Goal: Communication & Community: Share content

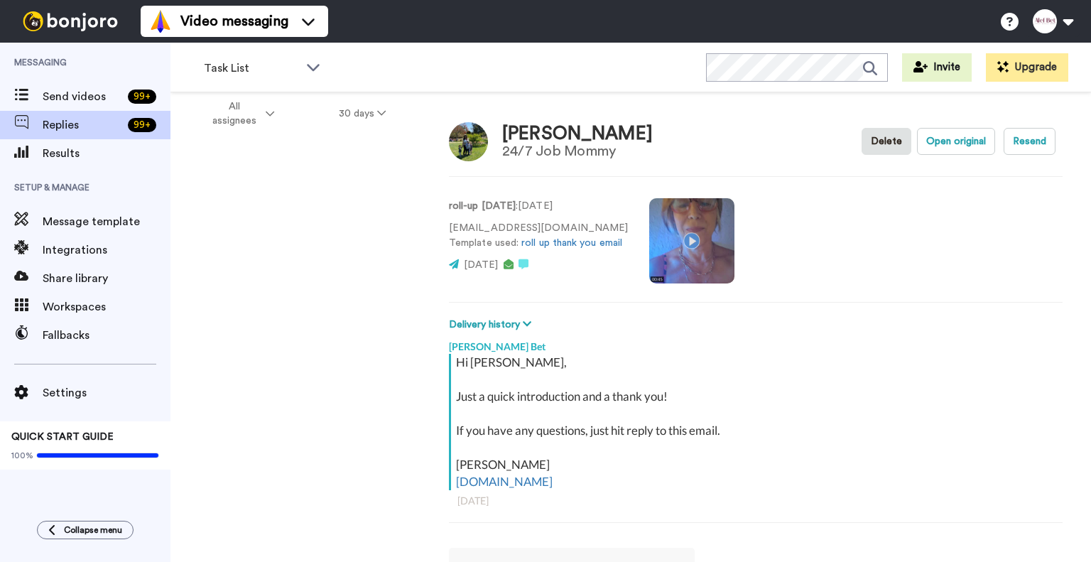
type textarea "x"
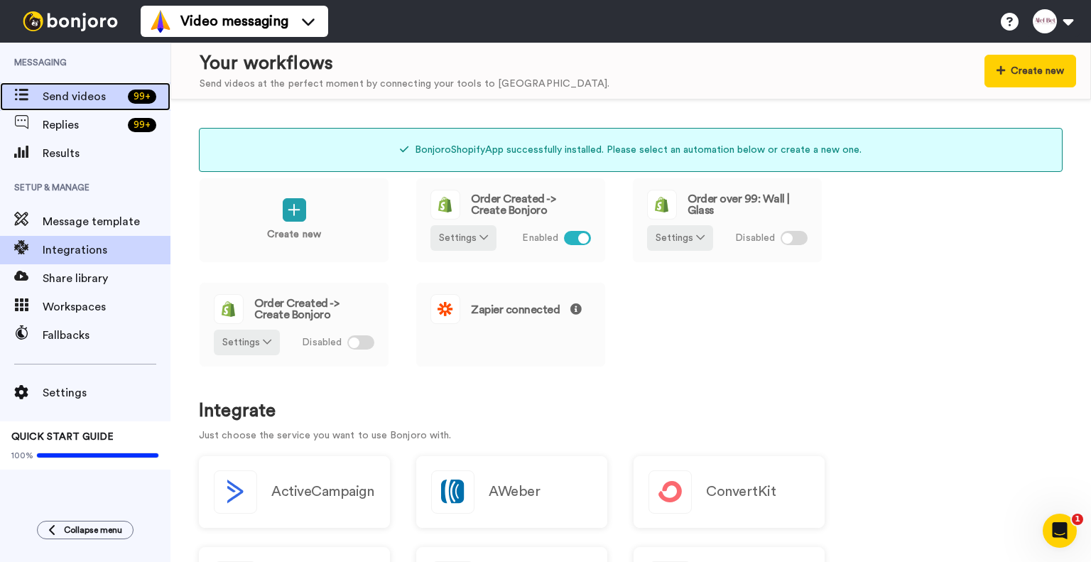
click at [86, 95] on span "Send videos" at bounding box center [83, 96] width 80 height 17
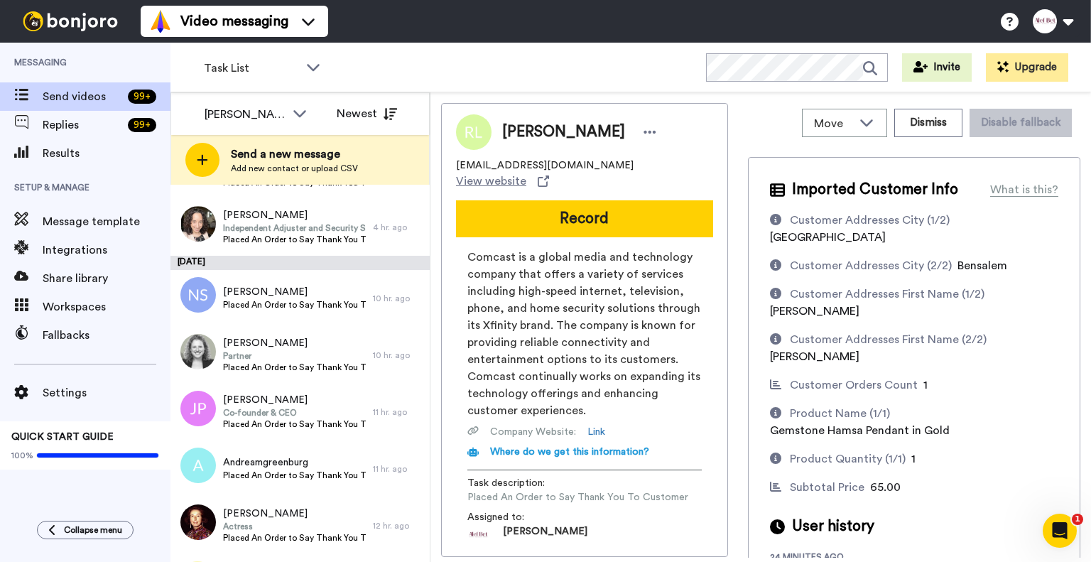
scroll to position [233, 0]
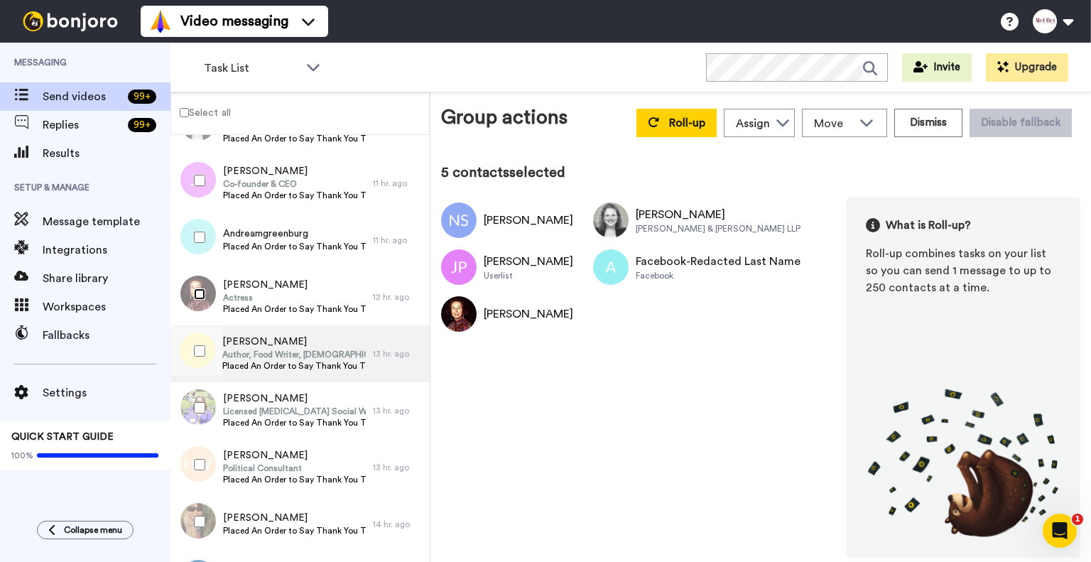
scroll to position [466, 0]
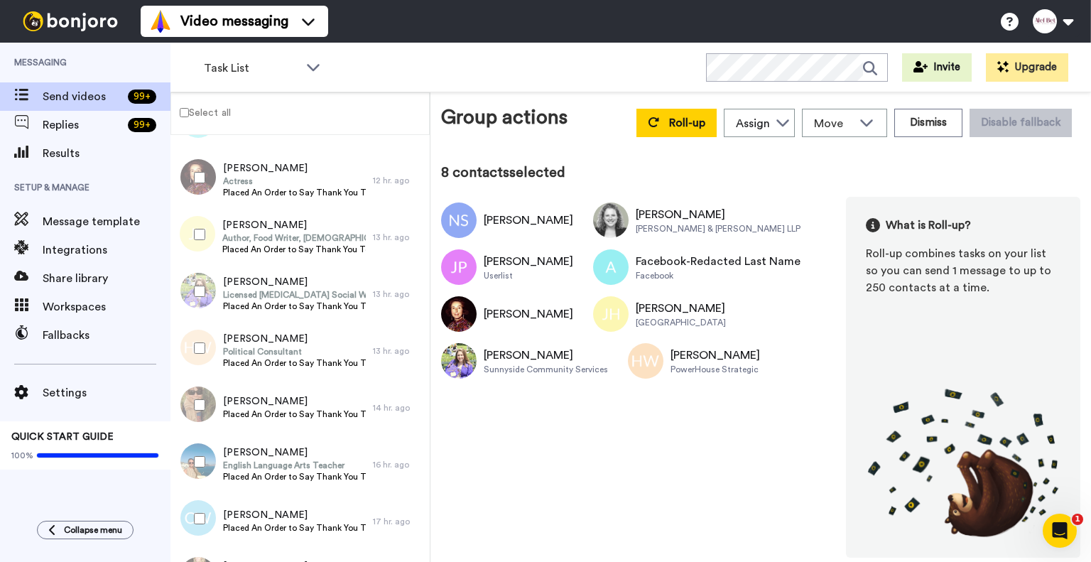
click at [199, 413] on div at bounding box center [196, 405] width 51 height 50
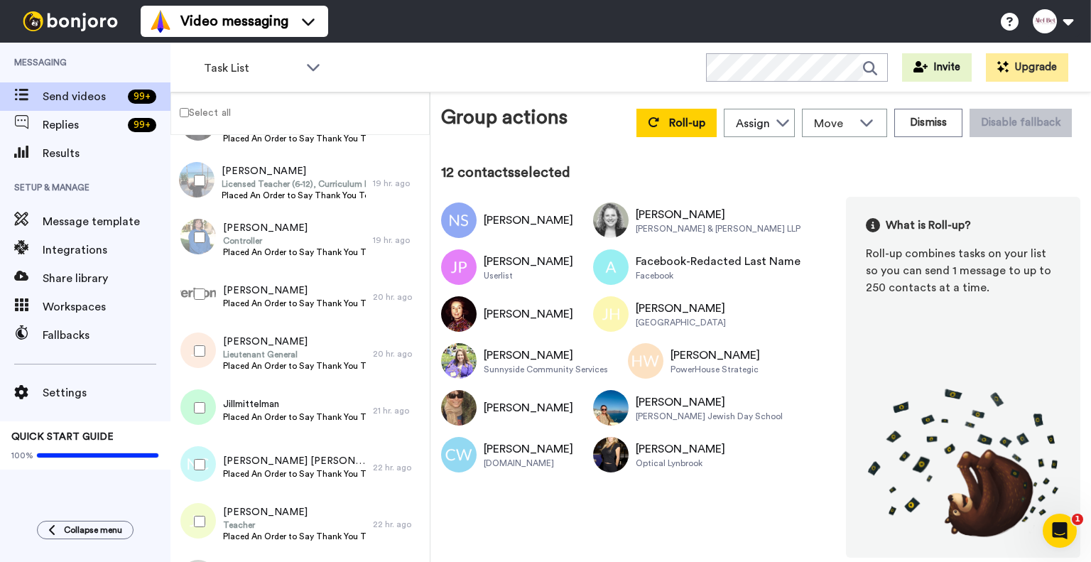
scroll to position [932, 0]
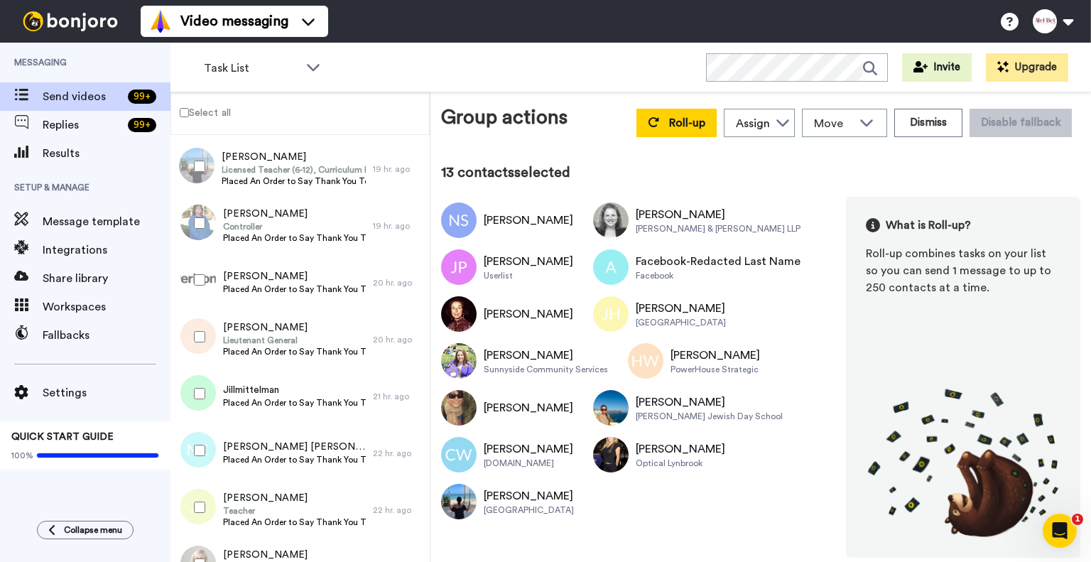
click at [202, 229] on div at bounding box center [196, 223] width 51 height 50
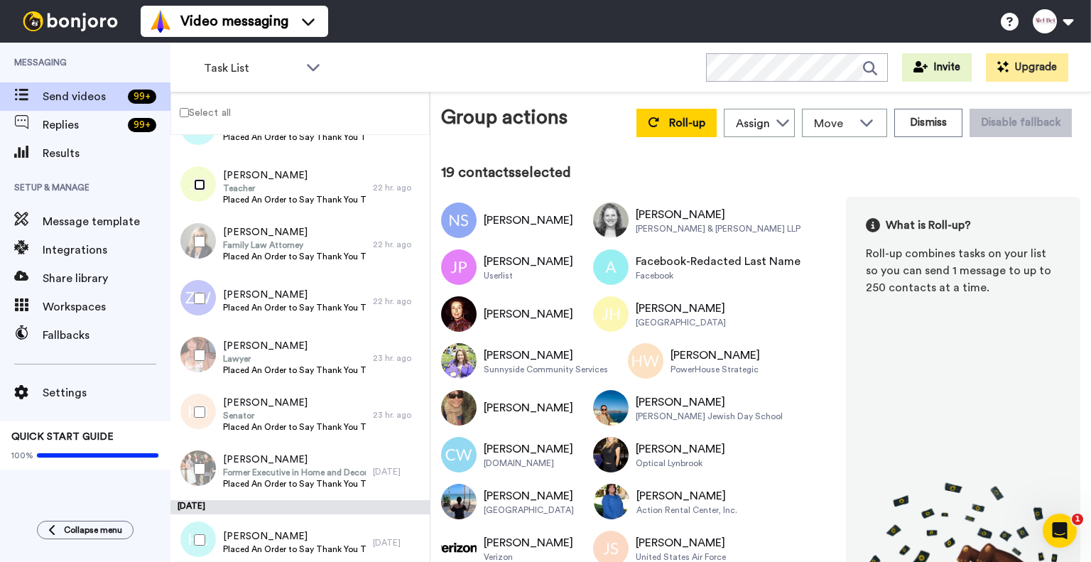
scroll to position [1255, 0]
click at [205, 246] on div at bounding box center [196, 241] width 51 height 50
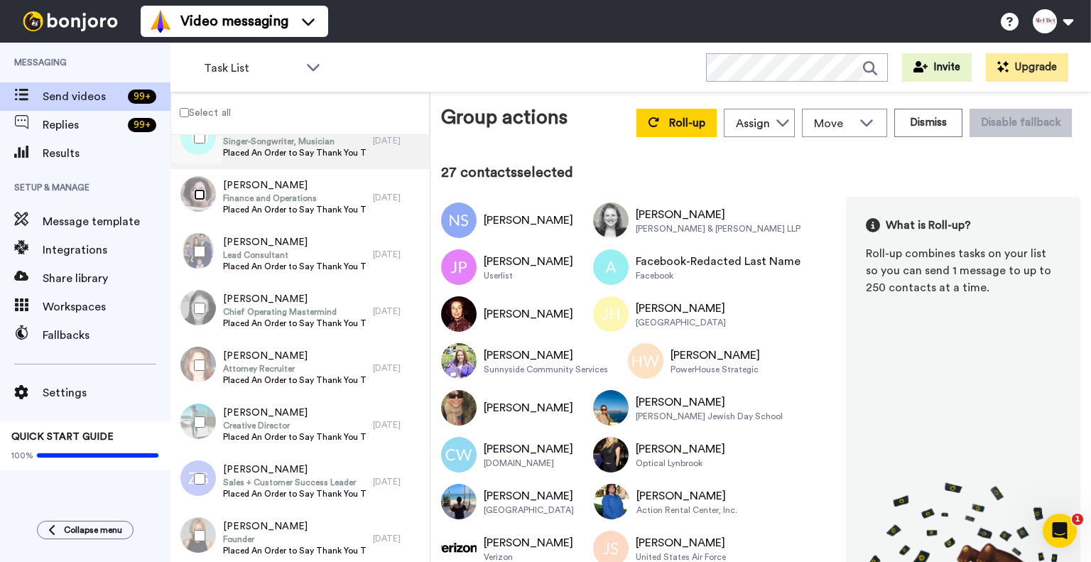
scroll to position [1722, 0]
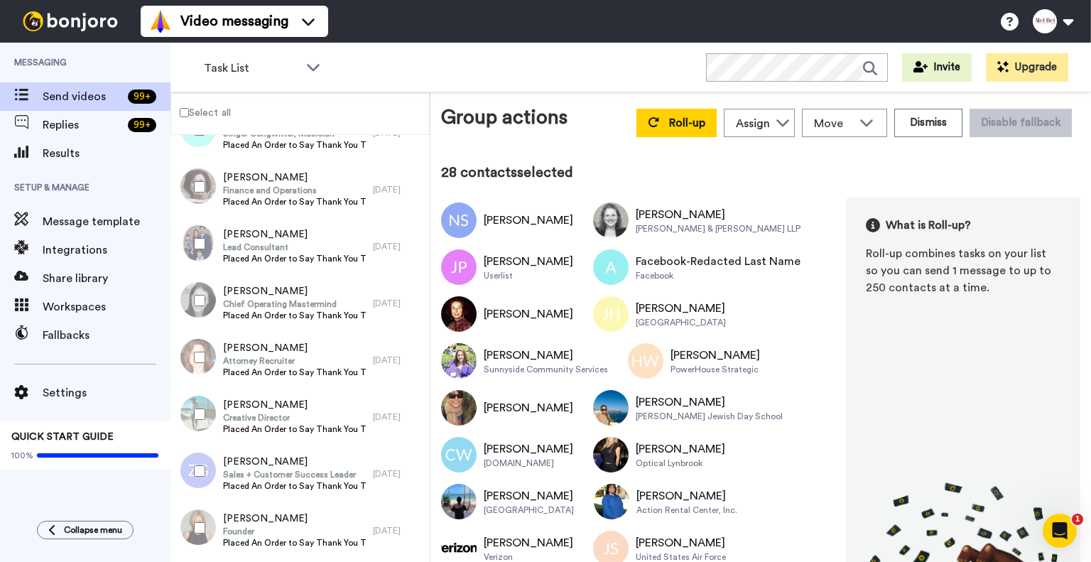
drag, startPoint x: 190, startPoint y: 308, endPoint x: 188, endPoint y: 320, distance: 12.3
click at [190, 308] on div at bounding box center [196, 301] width 51 height 50
click at [205, 348] on div at bounding box center [196, 358] width 51 height 50
click at [202, 420] on div at bounding box center [196, 414] width 51 height 50
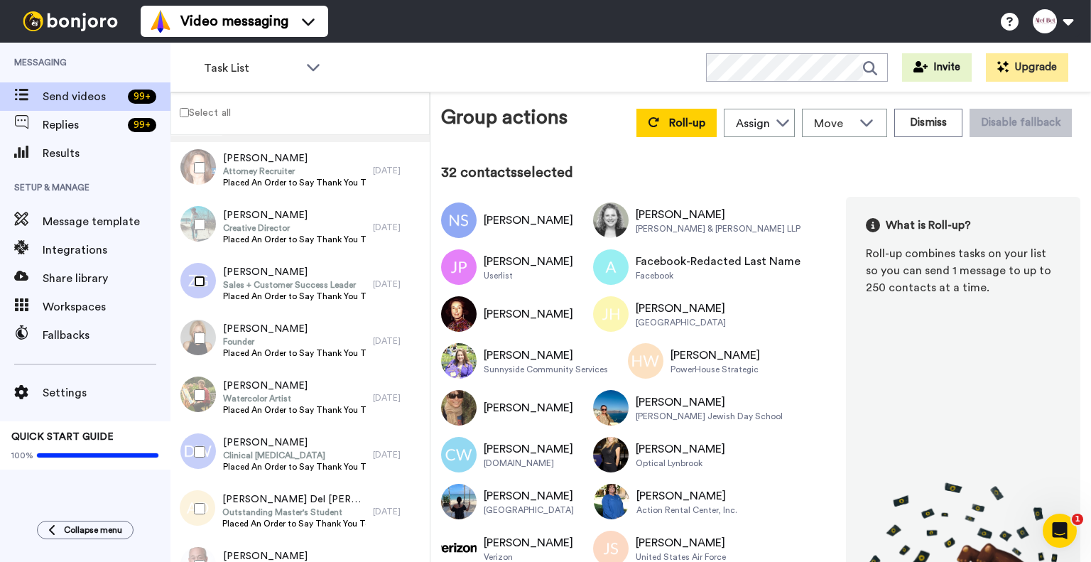
scroll to position [1955, 0]
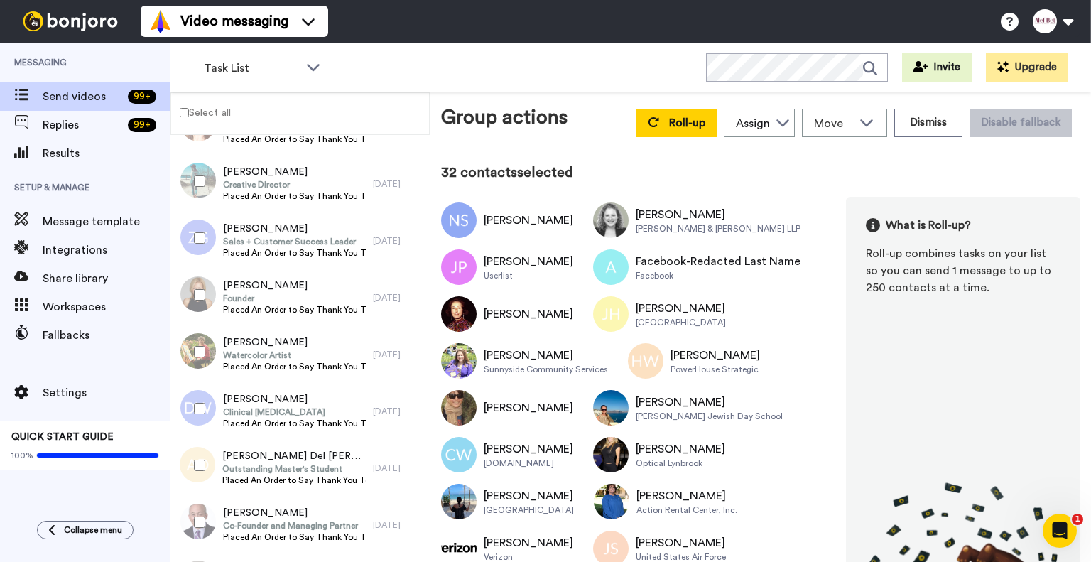
click at [208, 292] on div at bounding box center [196, 295] width 51 height 50
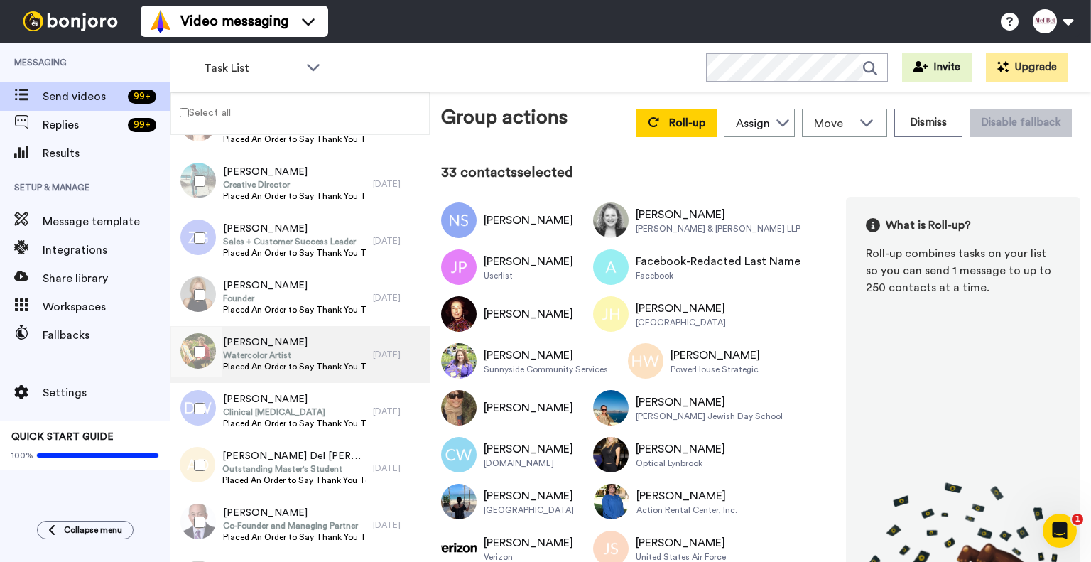
drag, startPoint x: 202, startPoint y: 345, endPoint x: 185, endPoint y: 381, distance: 40.0
click at [202, 345] on div at bounding box center [196, 352] width 51 height 50
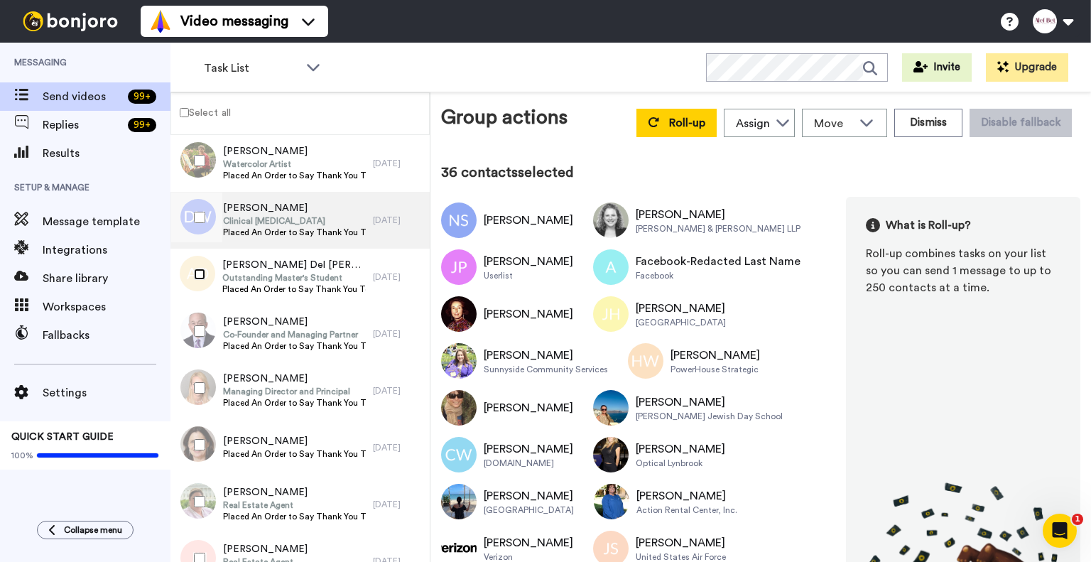
scroll to position [2188, 0]
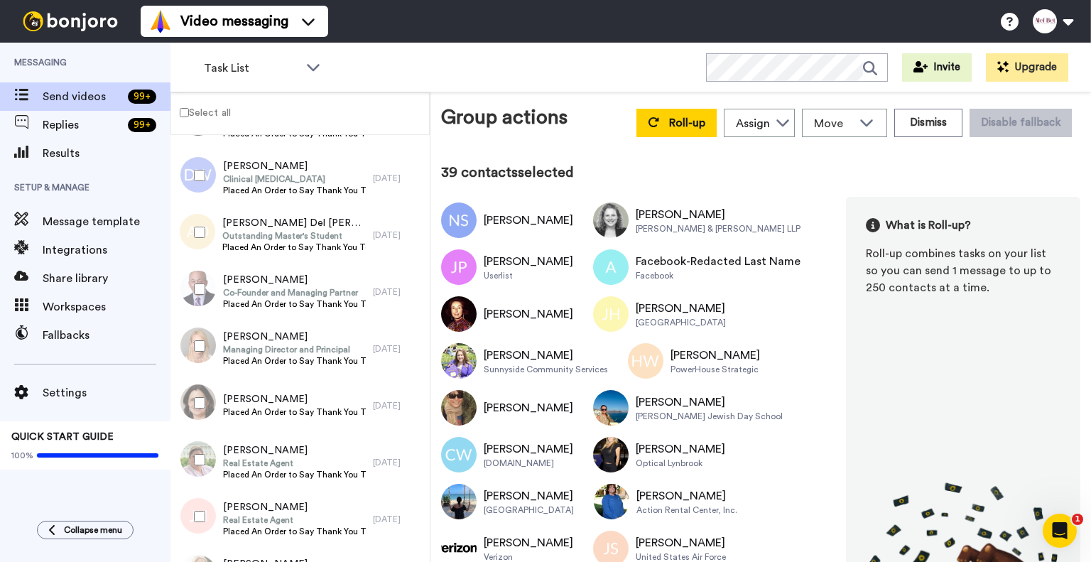
click at [190, 453] on div at bounding box center [196, 460] width 51 height 50
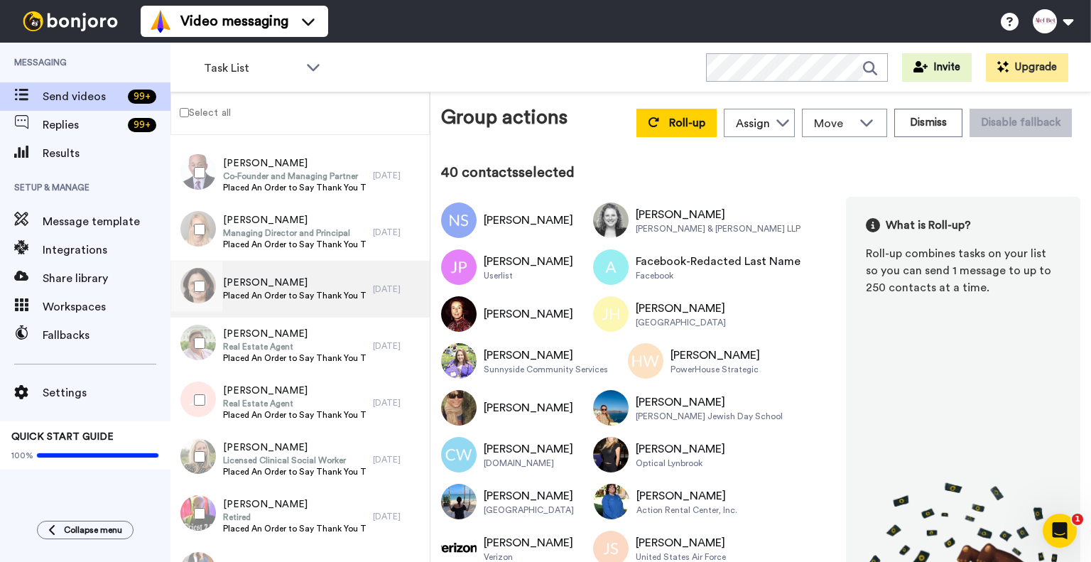
scroll to position [2421, 0]
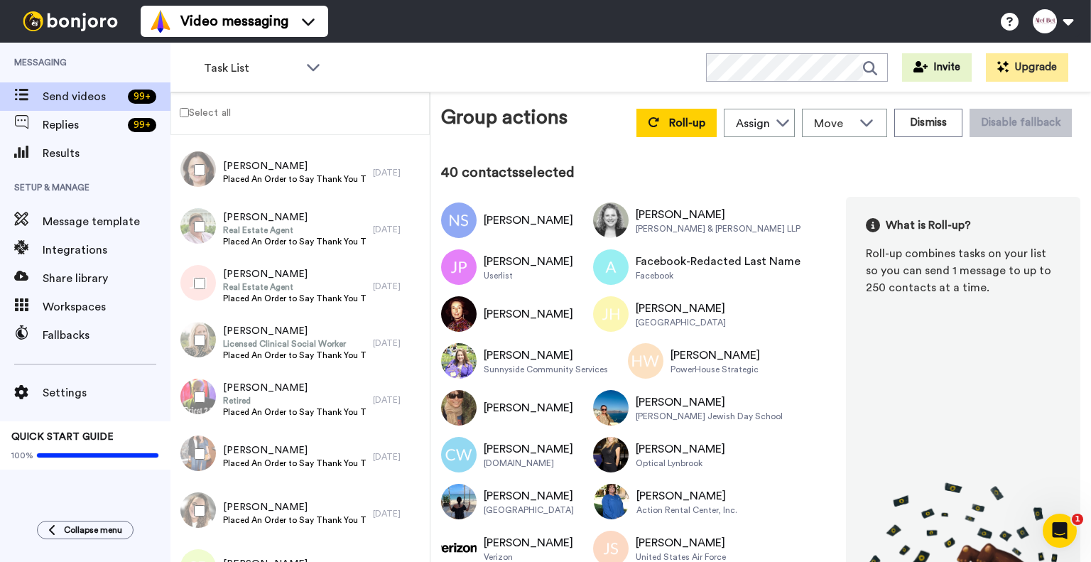
drag, startPoint x: 199, startPoint y: 289, endPoint x: 185, endPoint y: 319, distance: 32.8
click at [198, 290] on div at bounding box center [196, 284] width 51 height 50
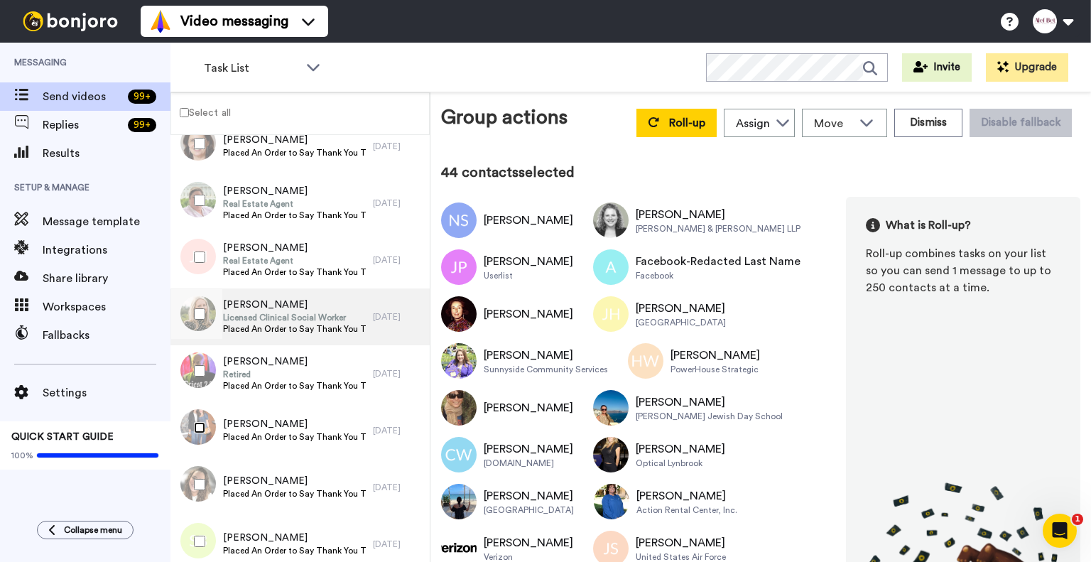
scroll to position [2458, 0]
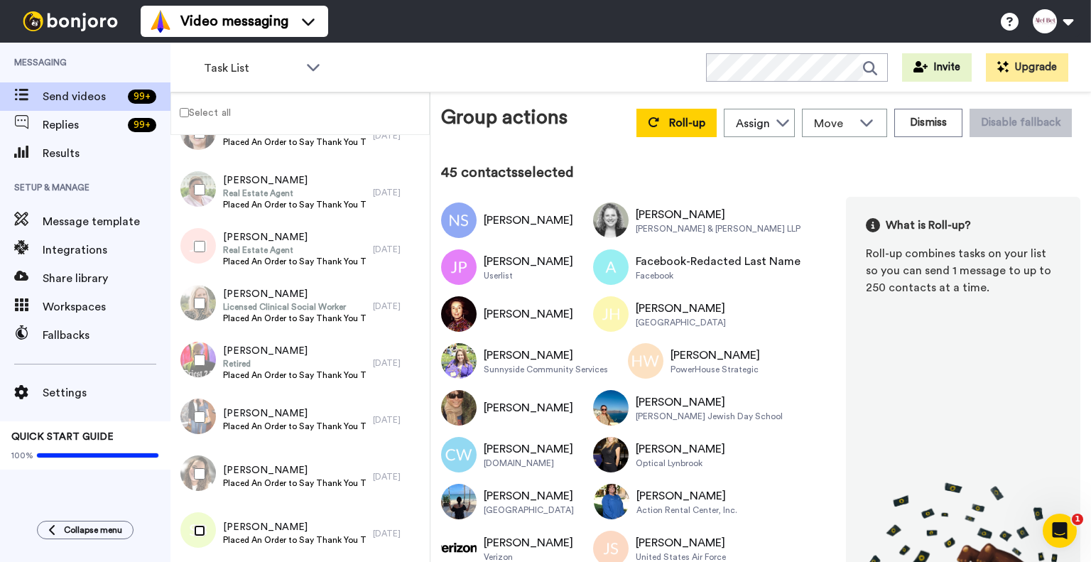
click at [199, 522] on div at bounding box center [196, 531] width 51 height 50
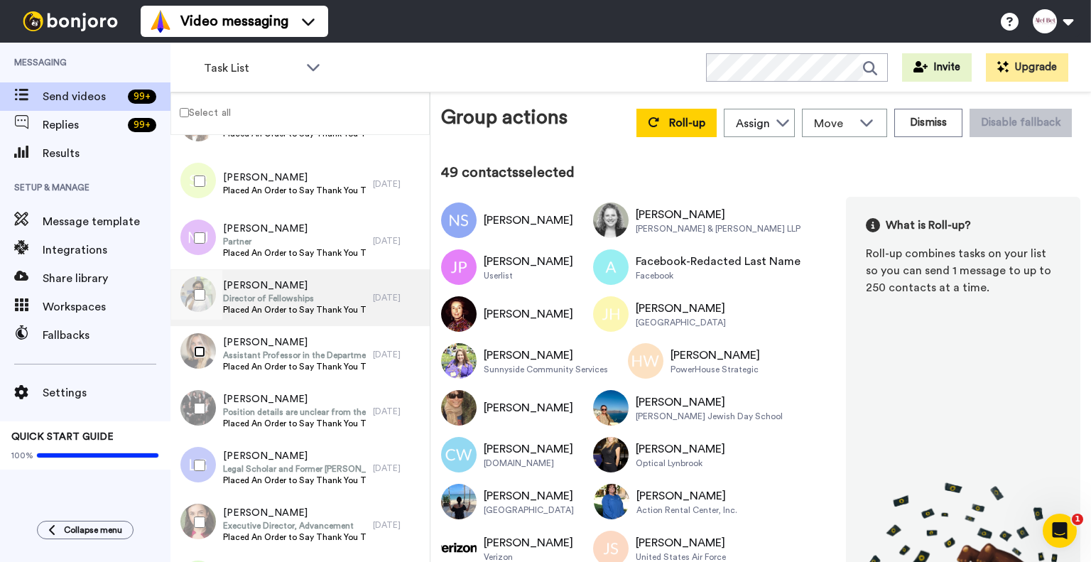
scroll to position [2924, 0]
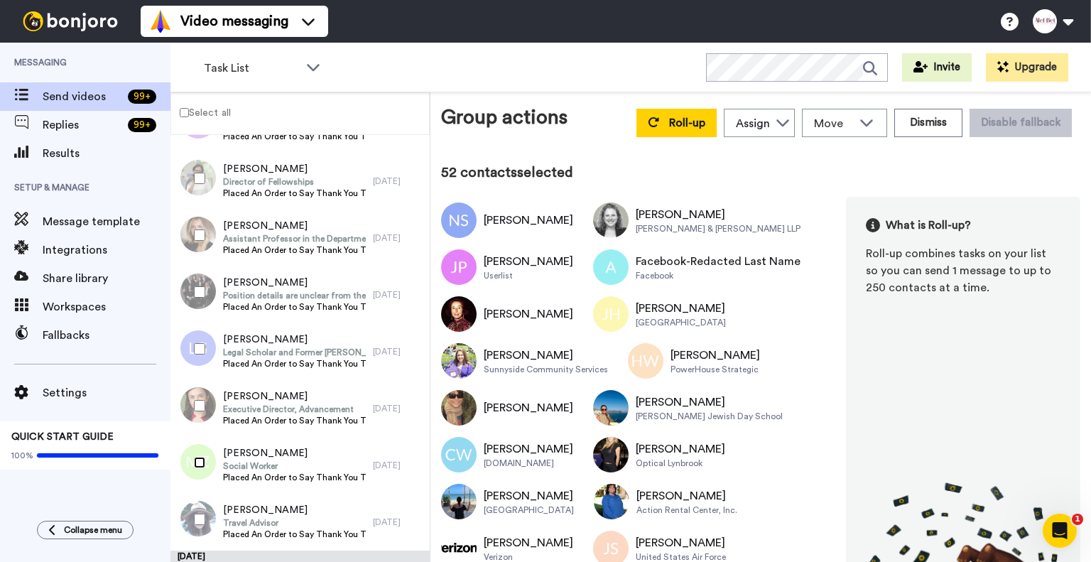
click at [196, 455] on div at bounding box center [196, 463] width 51 height 50
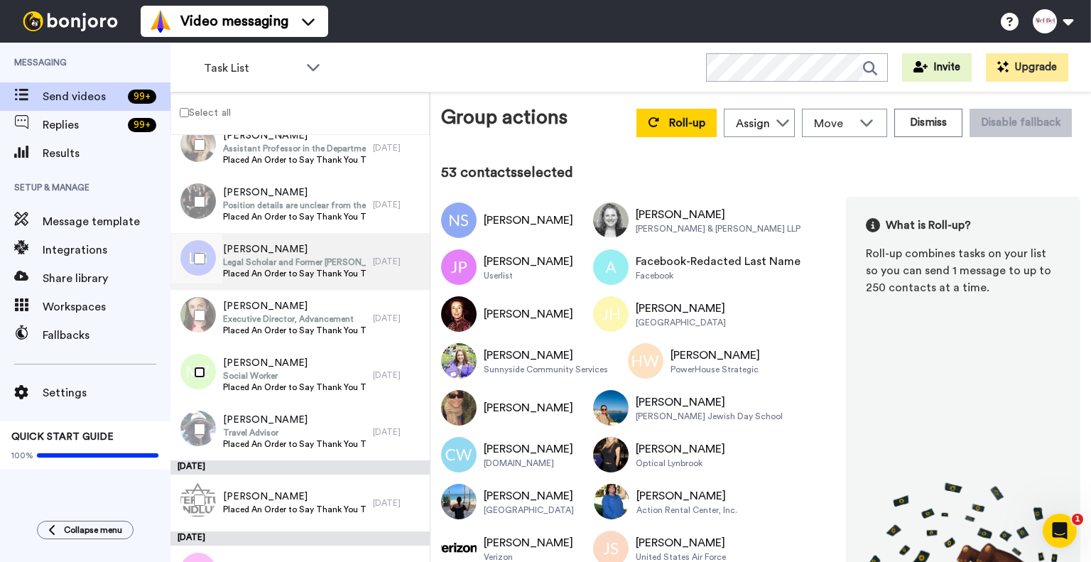
scroll to position [3040, 0]
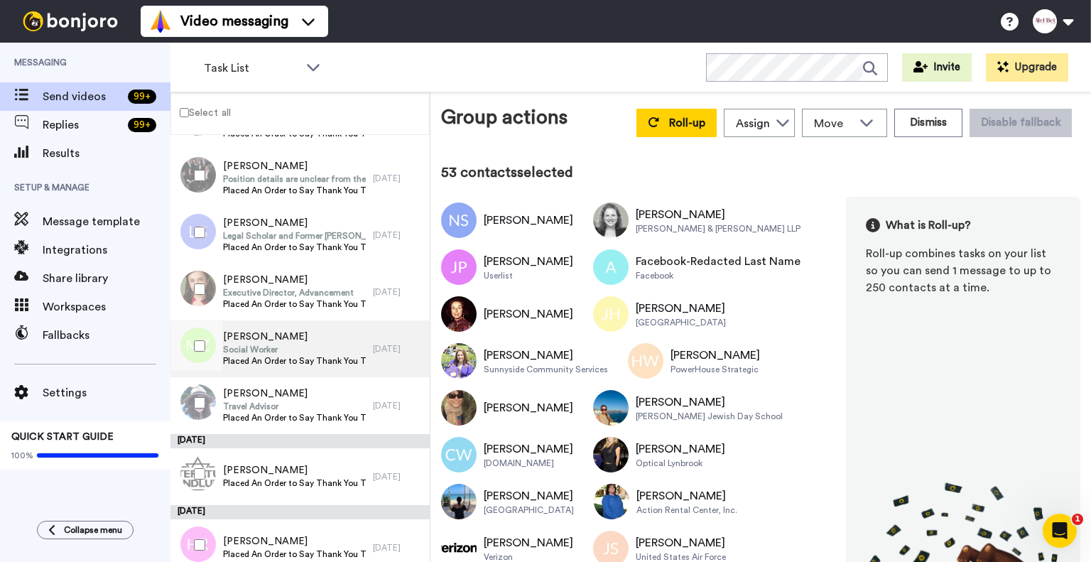
drag, startPoint x: 192, startPoint y: 401, endPoint x: 233, endPoint y: 347, distance: 67.4
click at [193, 400] on div at bounding box center [196, 403] width 51 height 50
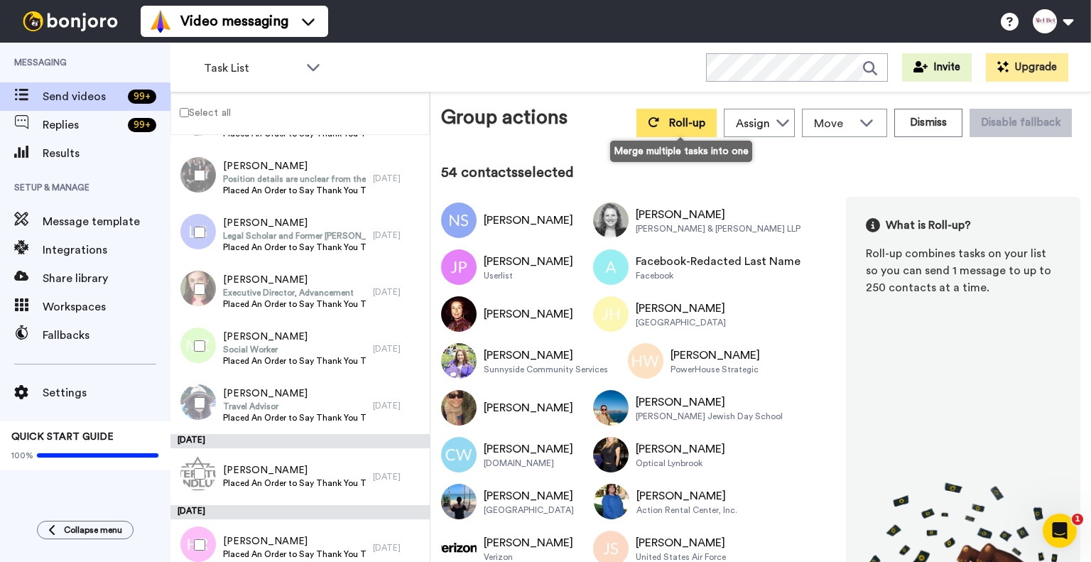
click at [674, 117] on span "Roll-up" at bounding box center [687, 122] width 36 height 11
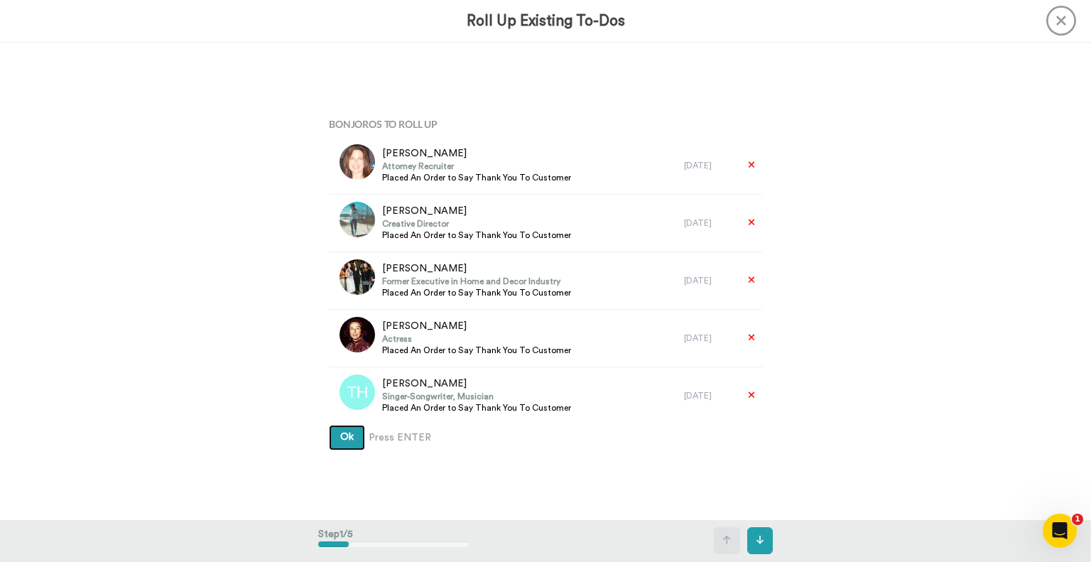
click at [344, 442] on button "Ok" at bounding box center [347, 438] width 36 height 26
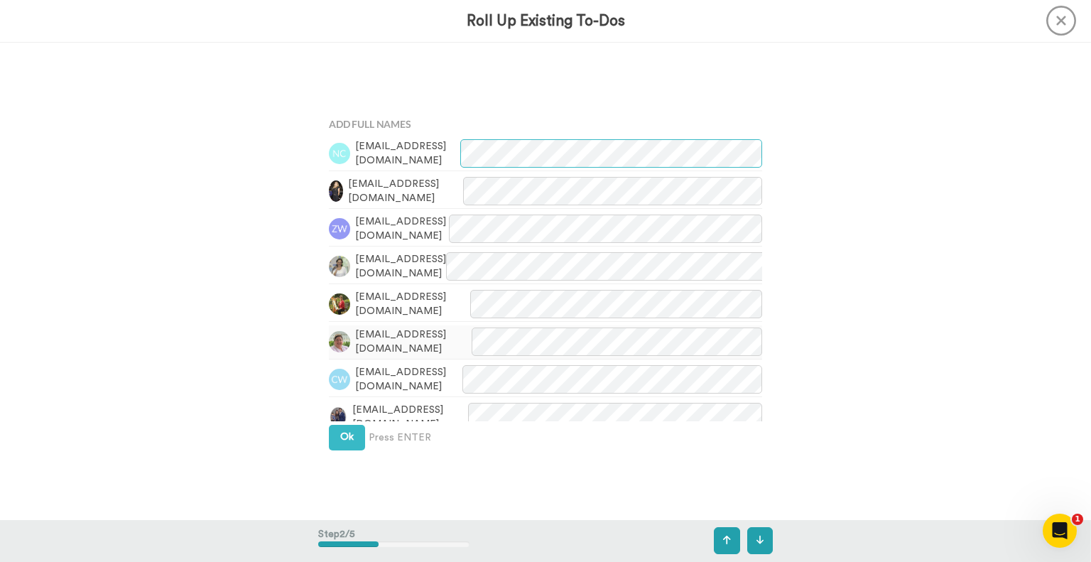
scroll to position [477, 0]
click at [355, 448] on button "Ok" at bounding box center [347, 438] width 36 height 26
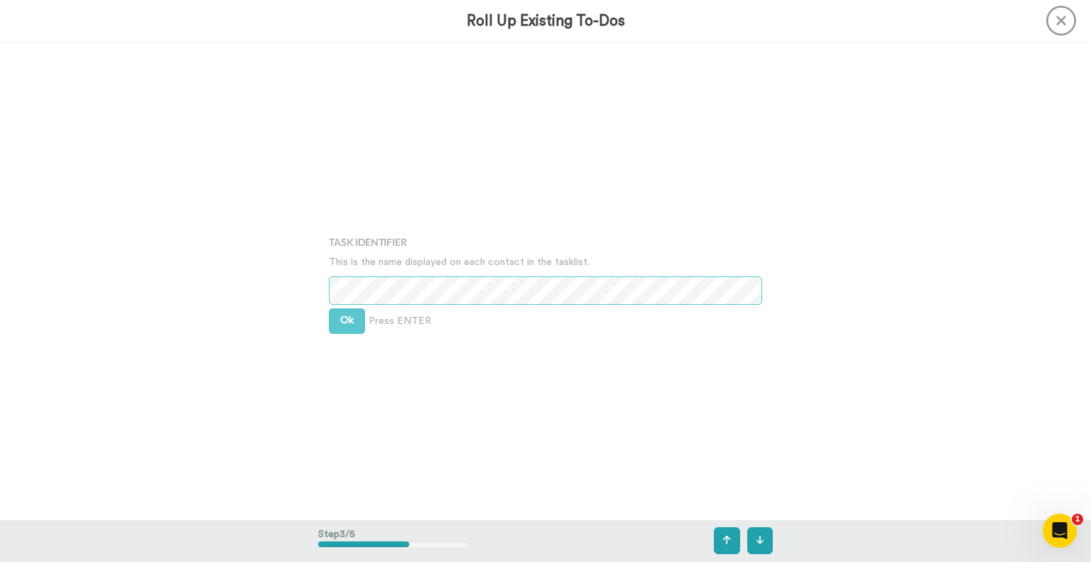
scroll to position [955, 0]
click at [343, 316] on span "Ok" at bounding box center [346, 320] width 13 height 10
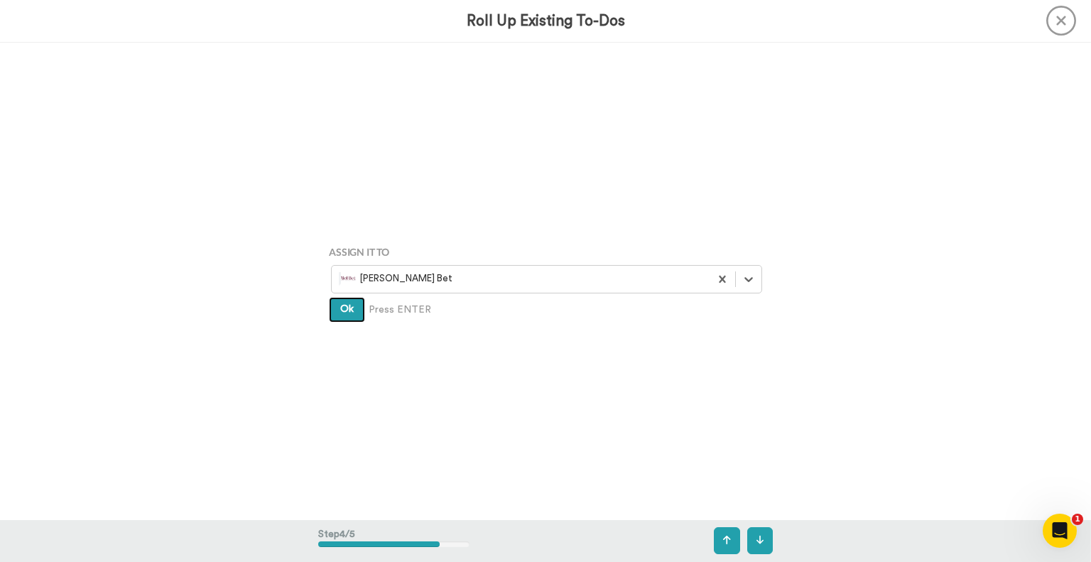
click at [347, 313] on span "Ok" at bounding box center [346, 309] width 13 height 10
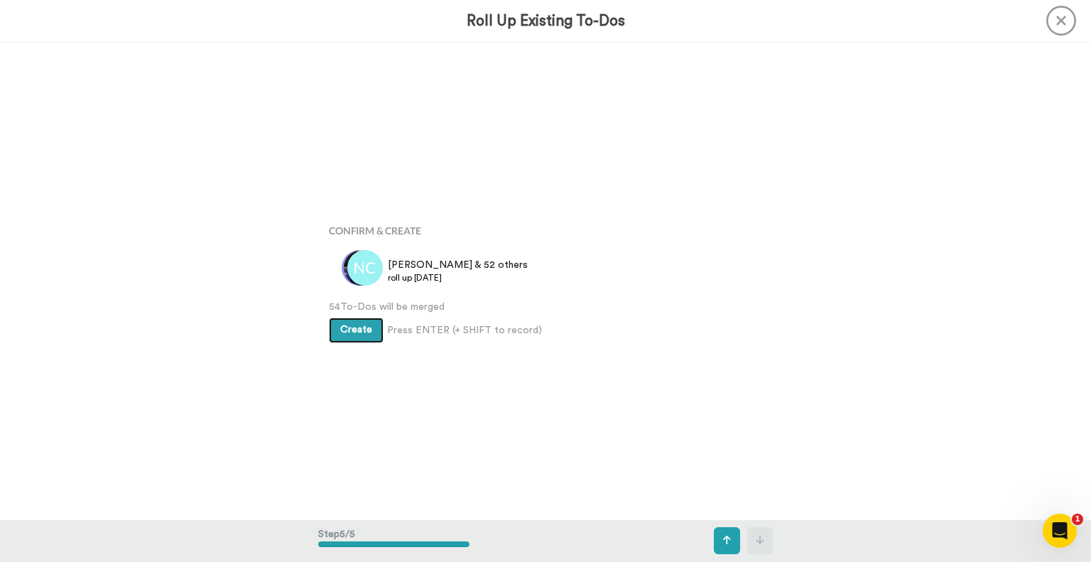
scroll to position [1910, 0]
click at [360, 336] on button "Create" at bounding box center [356, 331] width 55 height 26
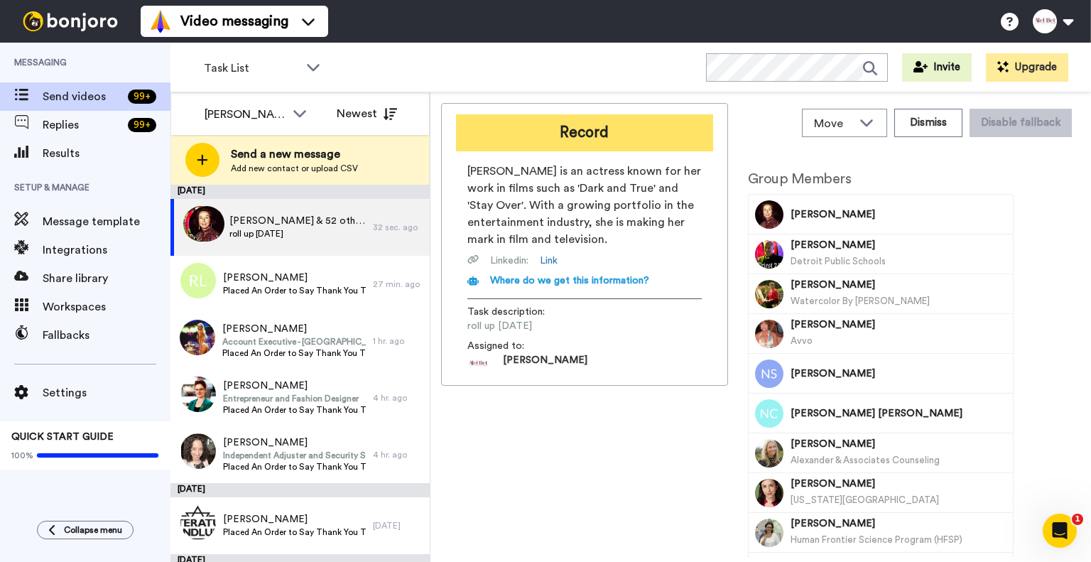
click at [595, 130] on button "Record" at bounding box center [584, 132] width 257 height 37
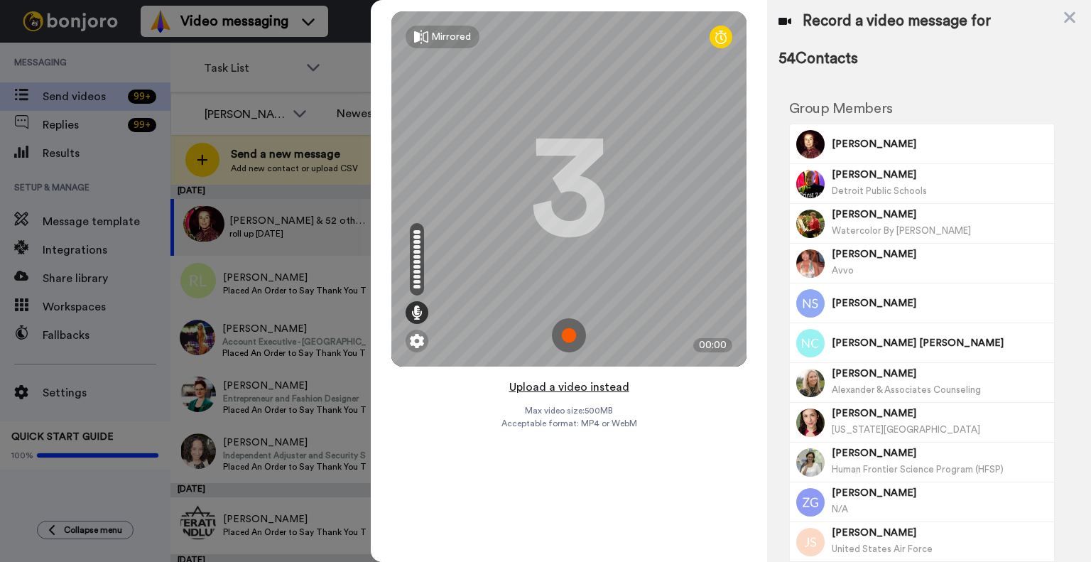
click at [587, 389] on button "Upload a video instead" at bounding box center [569, 387] width 129 height 18
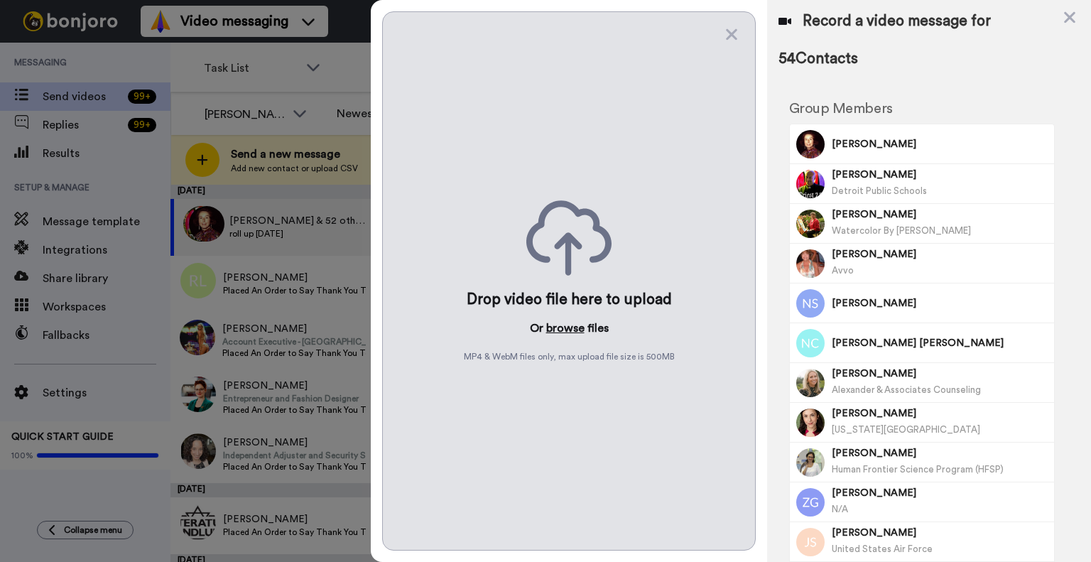
click at [577, 328] on button "browse" at bounding box center [565, 328] width 38 height 17
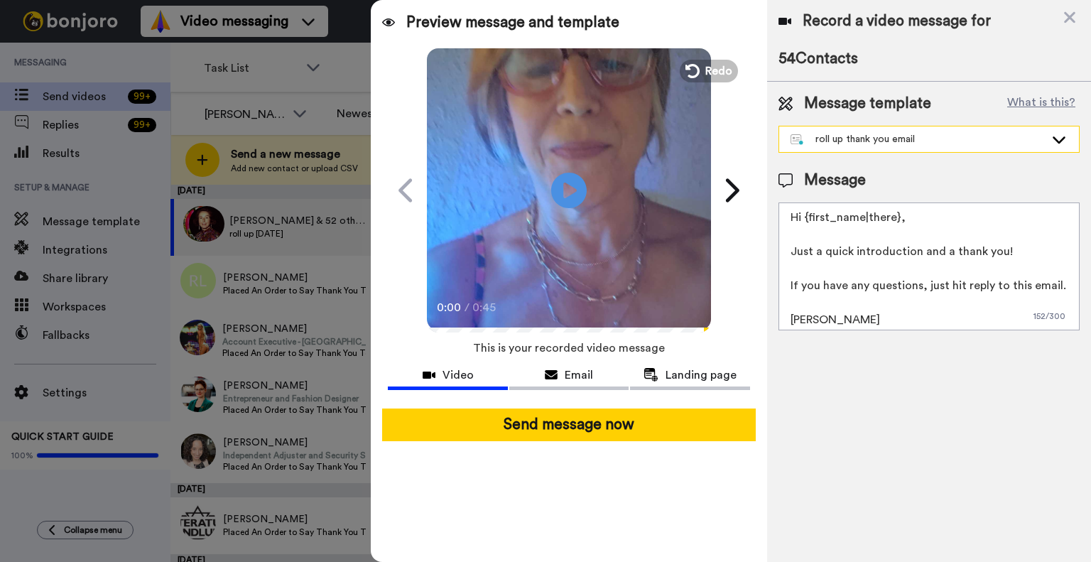
click at [1020, 141] on div "roll up thank you email" at bounding box center [918, 139] width 254 height 14
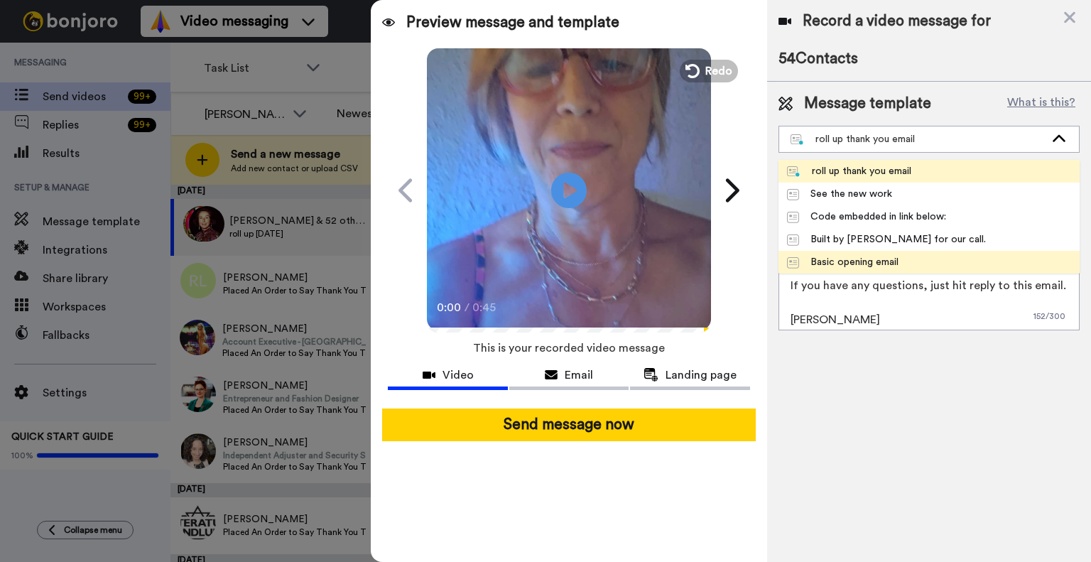
click at [902, 260] on span "Basic opening email" at bounding box center [843, 262] width 129 height 14
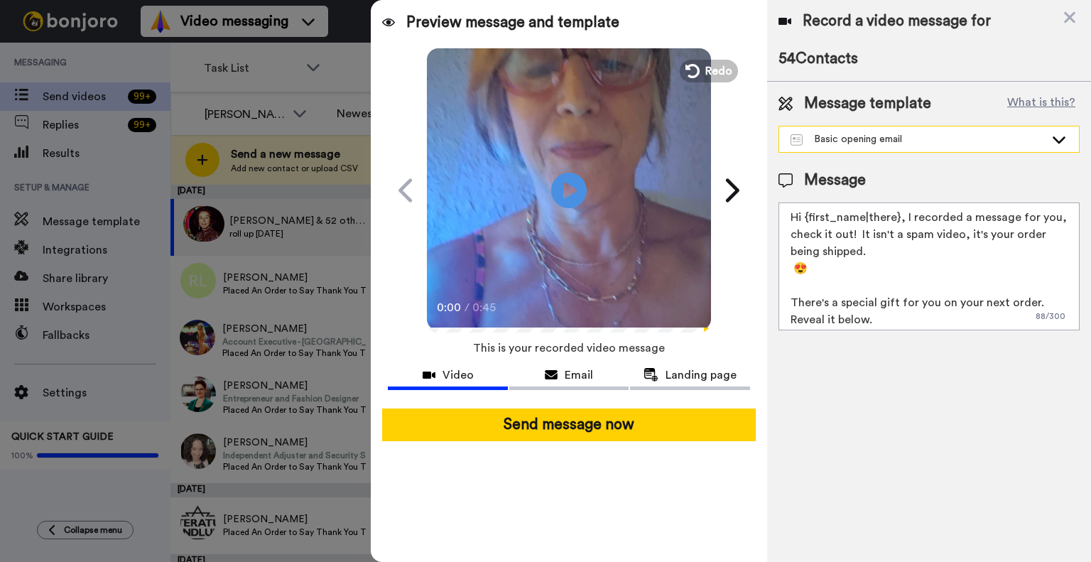
click at [944, 132] on div "Basic opening email" at bounding box center [929, 139] width 300 height 26
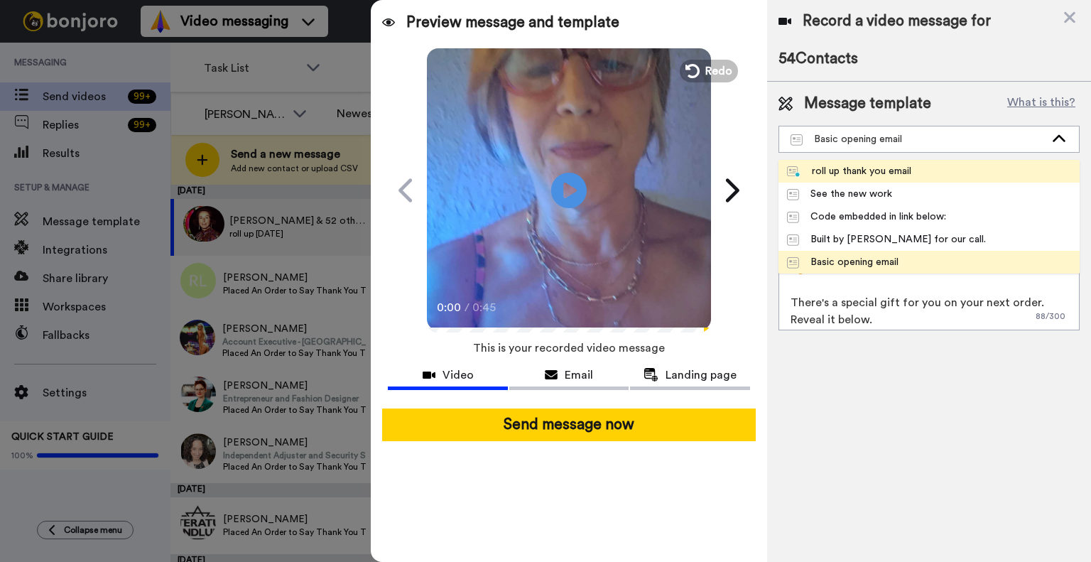
click at [901, 174] on div "roll up thank you email" at bounding box center [849, 171] width 124 height 14
type textarea "Hi {first_name|there}, Just a quick introduction and a thank you! If you have a…"
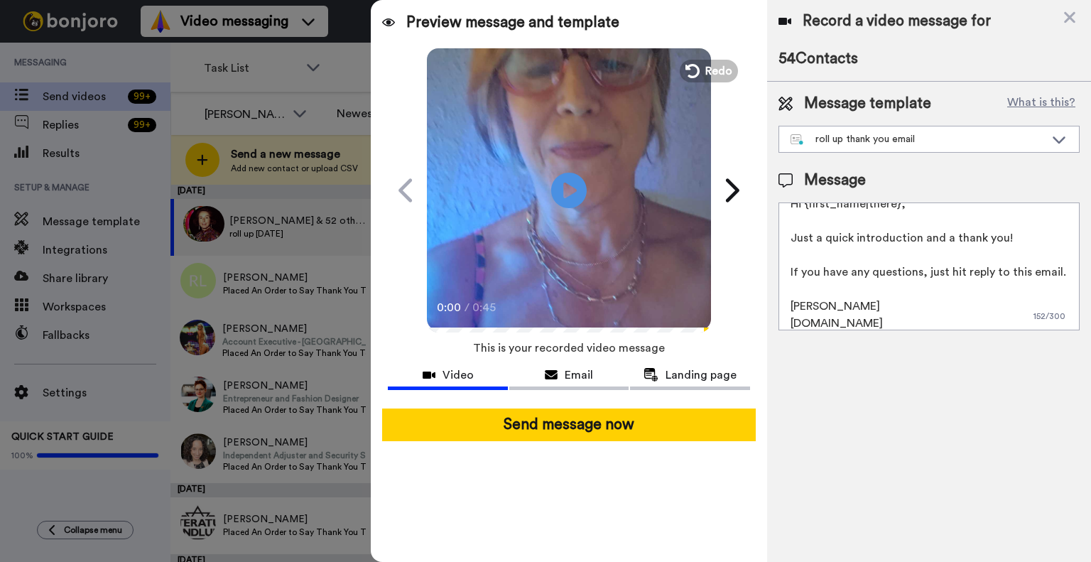
scroll to position [21, 0]
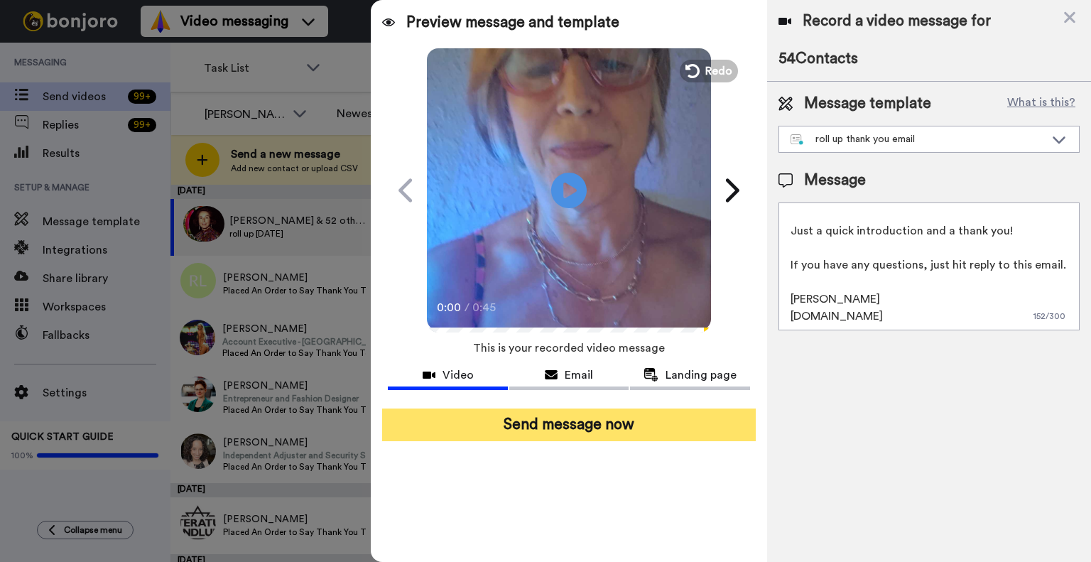
click at [643, 430] on button "Send message now" at bounding box center [569, 425] width 374 height 33
